Goal: Information Seeking & Learning: Learn about a topic

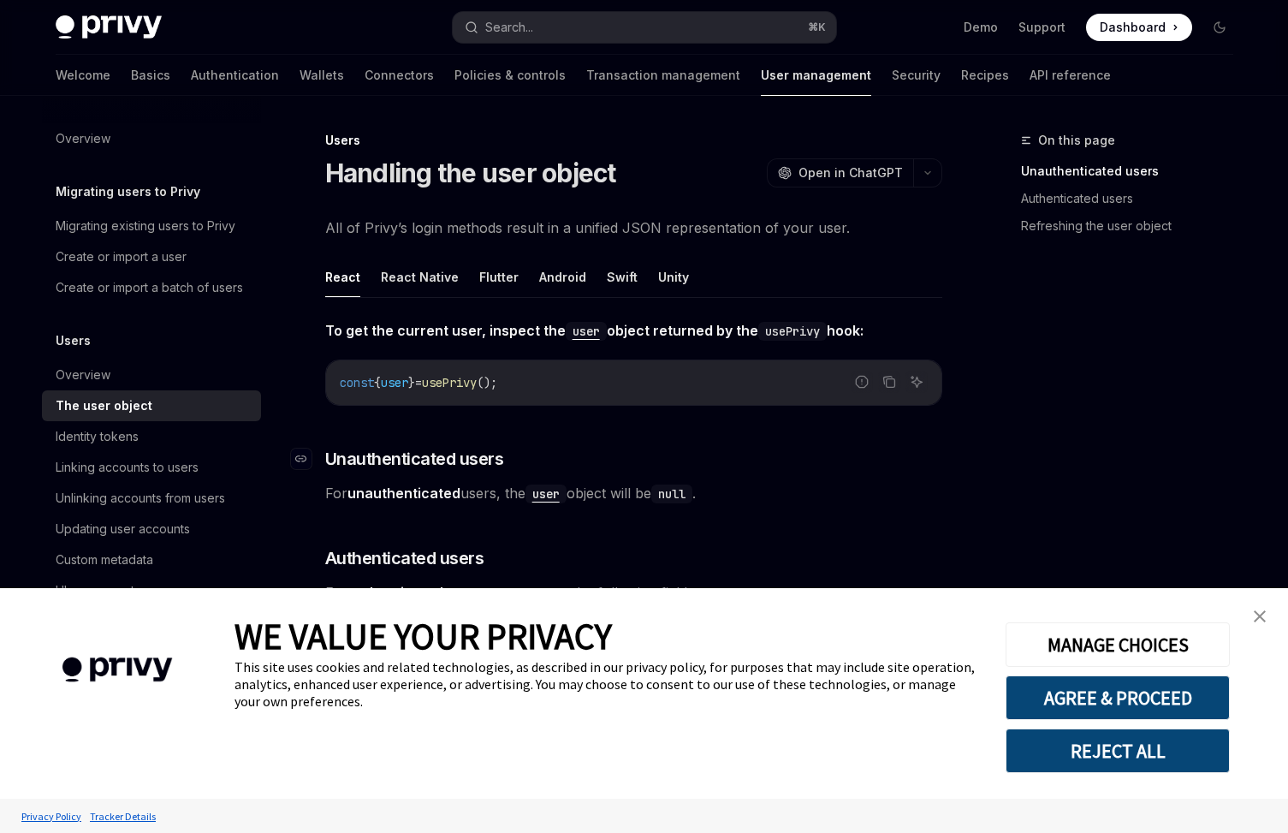
type textarea "*"
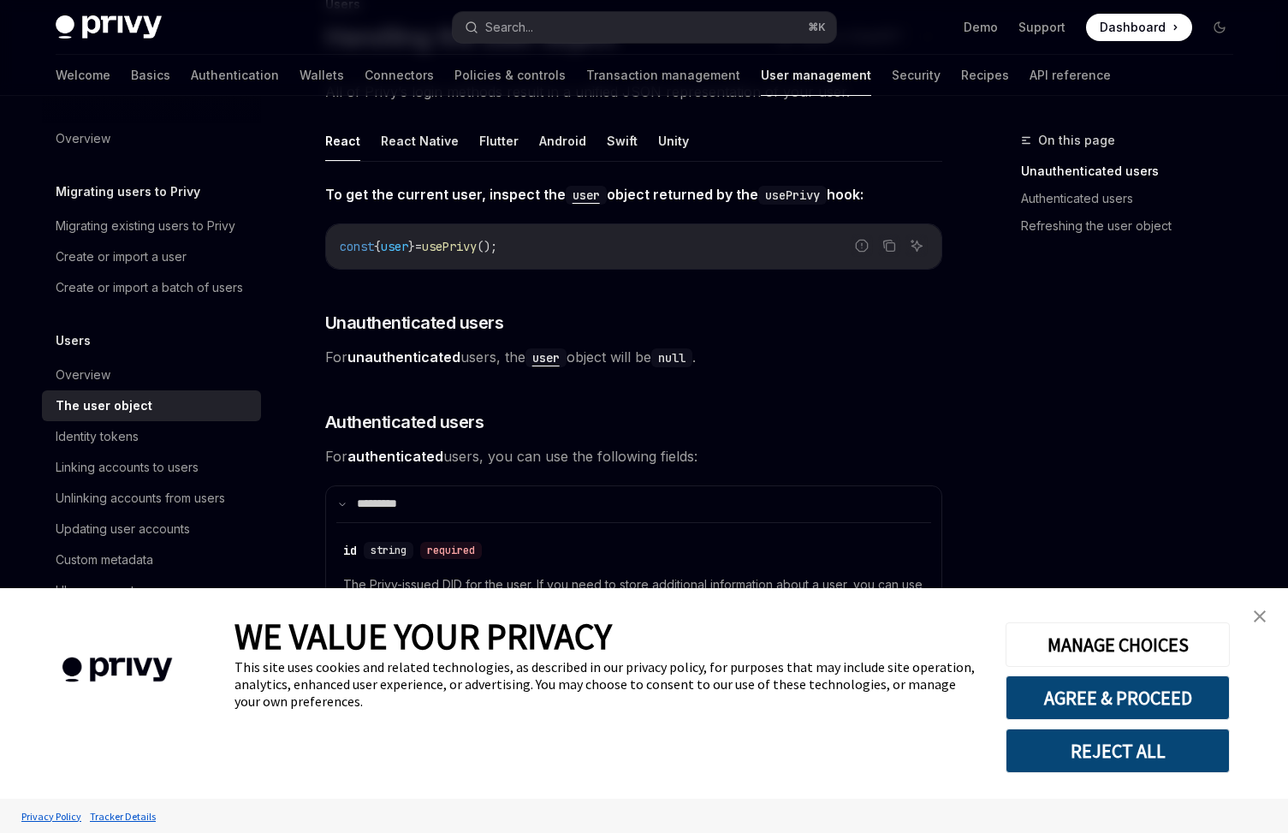
scroll to position [158, 0]
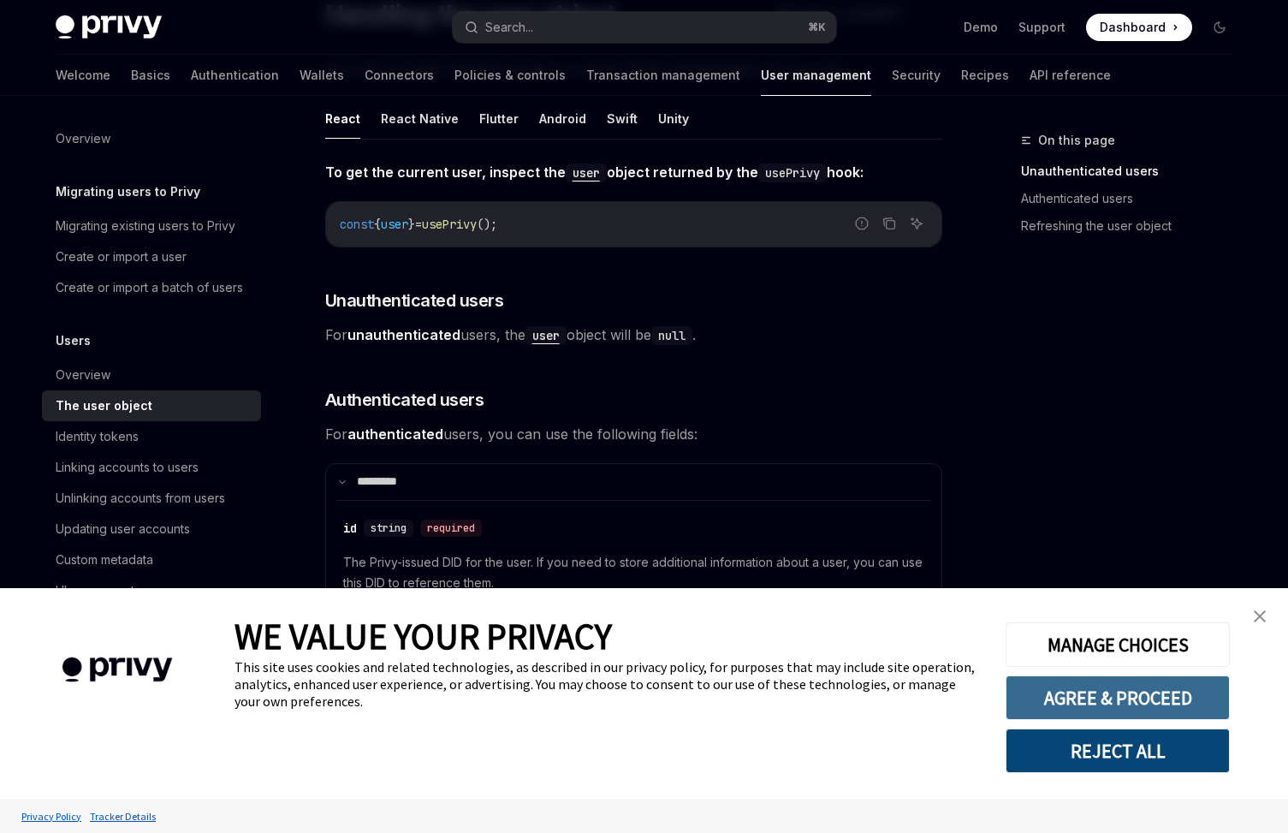
click at [1064, 706] on button "AGREE & PROCEED" at bounding box center [1117, 697] width 224 height 44
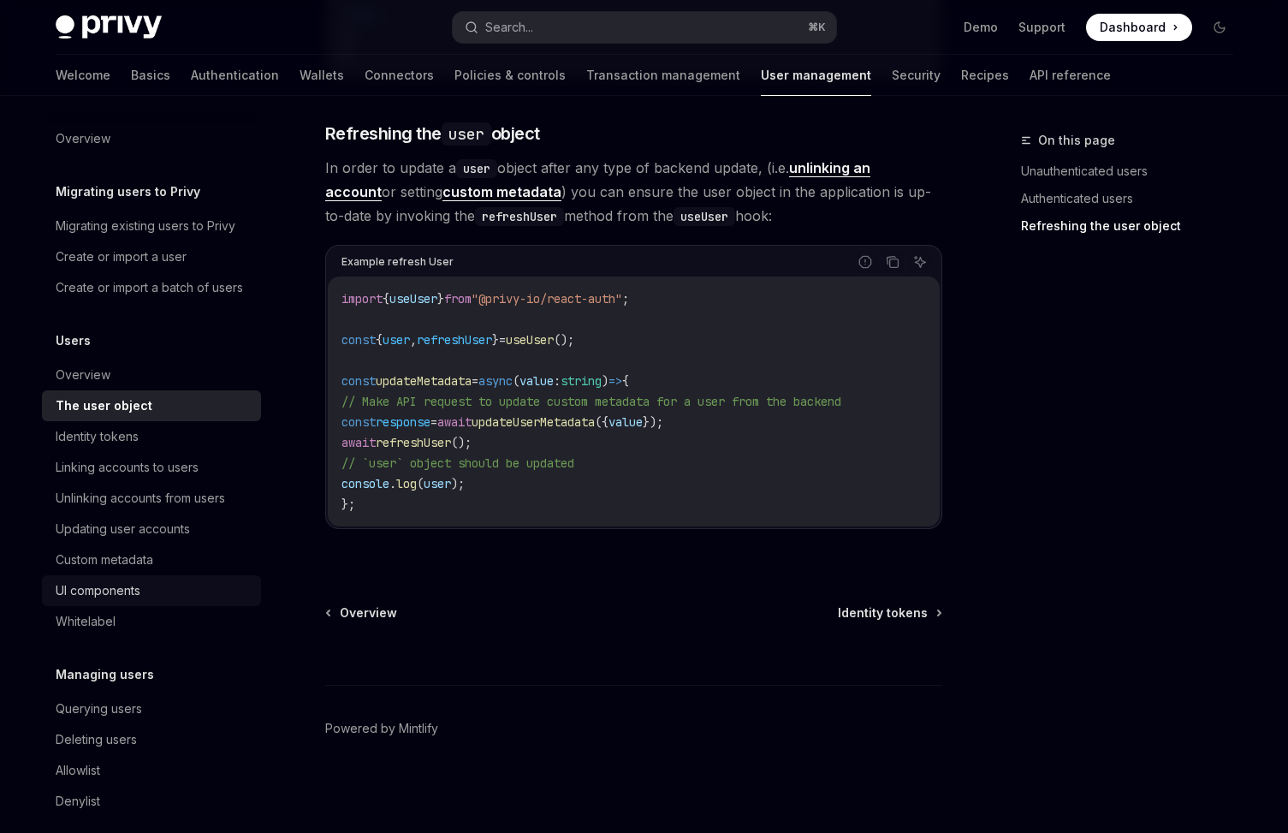
scroll to position [136, 0]
